Goal: Information Seeking & Learning: Learn about a topic

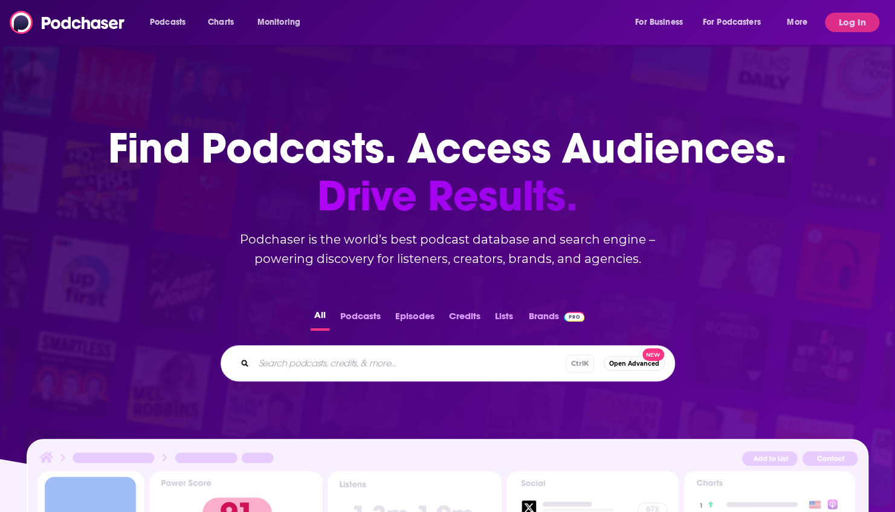
click at [339, 371] on input "Search podcasts, credits, & more..." at bounding box center [410, 362] width 312 height 19
click at [851, 27] on button "Log In" at bounding box center [852, 22] width 54 height 19
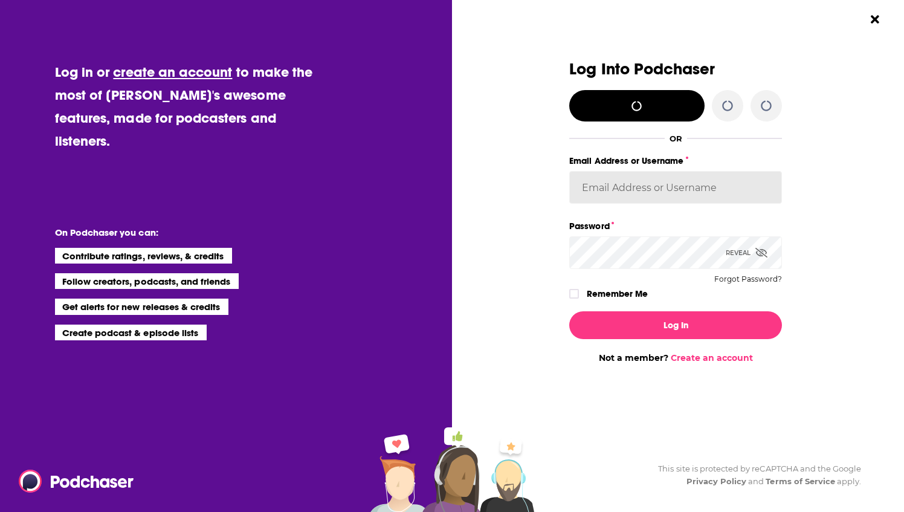
type input "[EMAIL_ADDRESS][DOMAIN_NAME]"
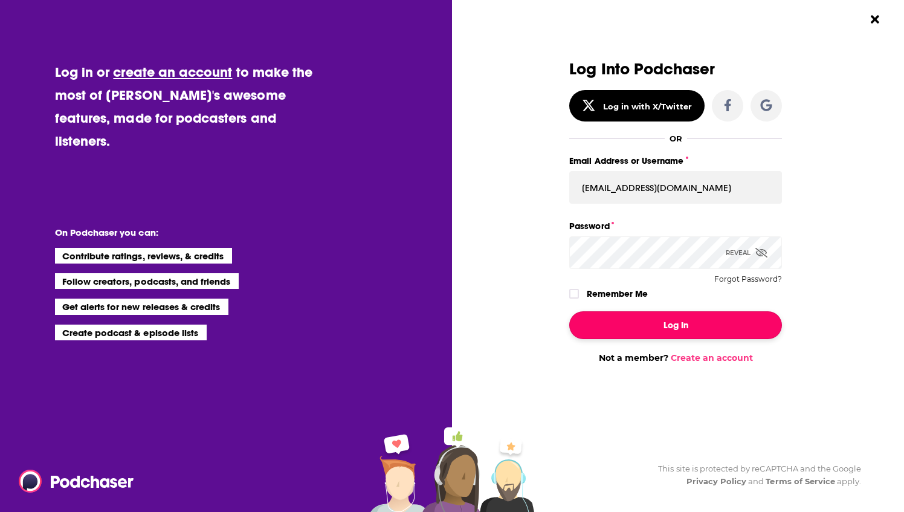
click at [640, 333] on button "Log In" at bounding box center [675, 325] width 213 height 28
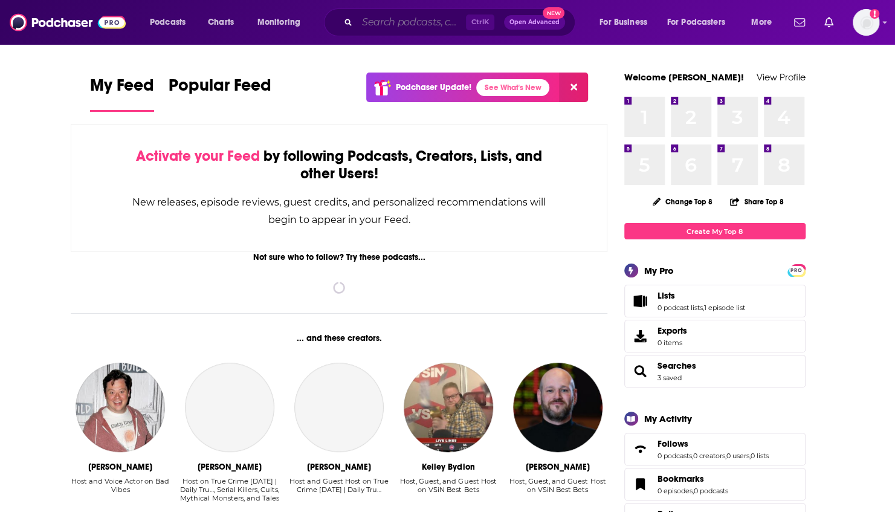
click at [385, 21] on input "Search podcasts, credits, & more..." at bounding box center [411, 22] width 109 height 19
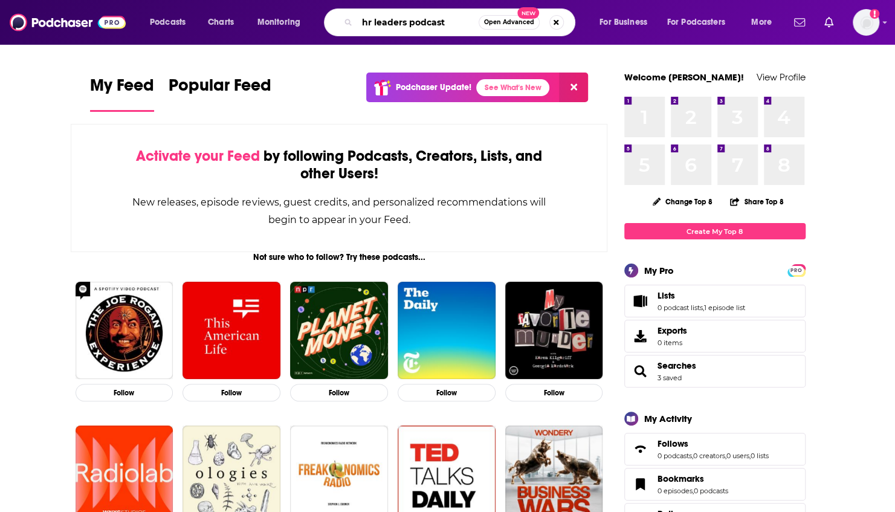
type input "hr leaders podcast"
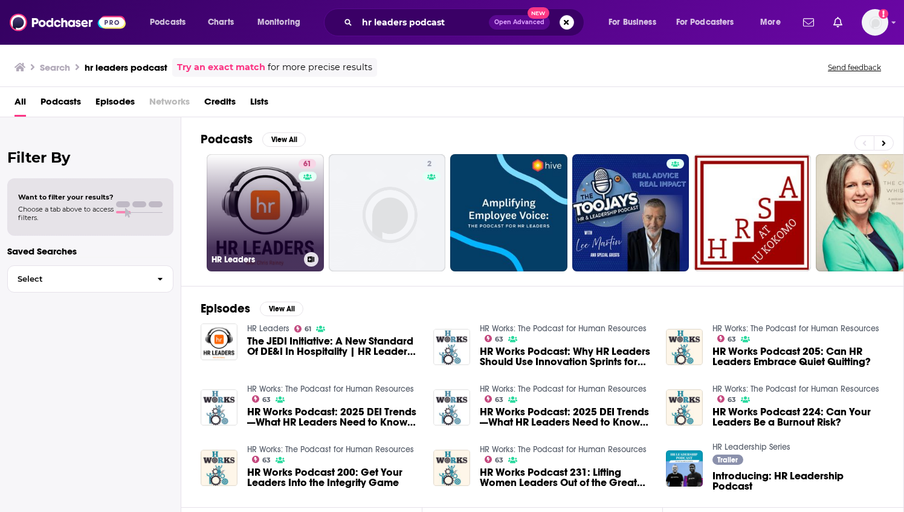
click at [260, 205] on link "61 HR Leaders" at bounding box center [265, 212] width 117 height 117
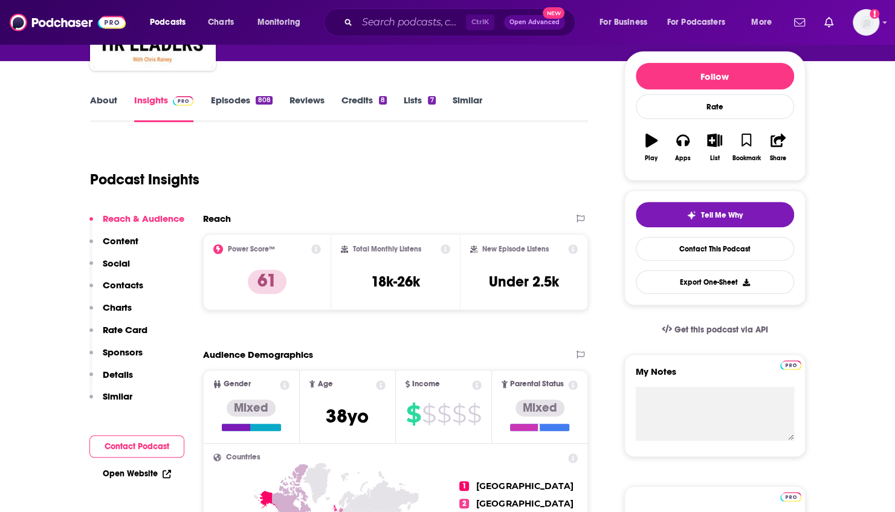
scroll to position [135, 0]
